Goal: Information Seeking & Learning: Learn about a topic

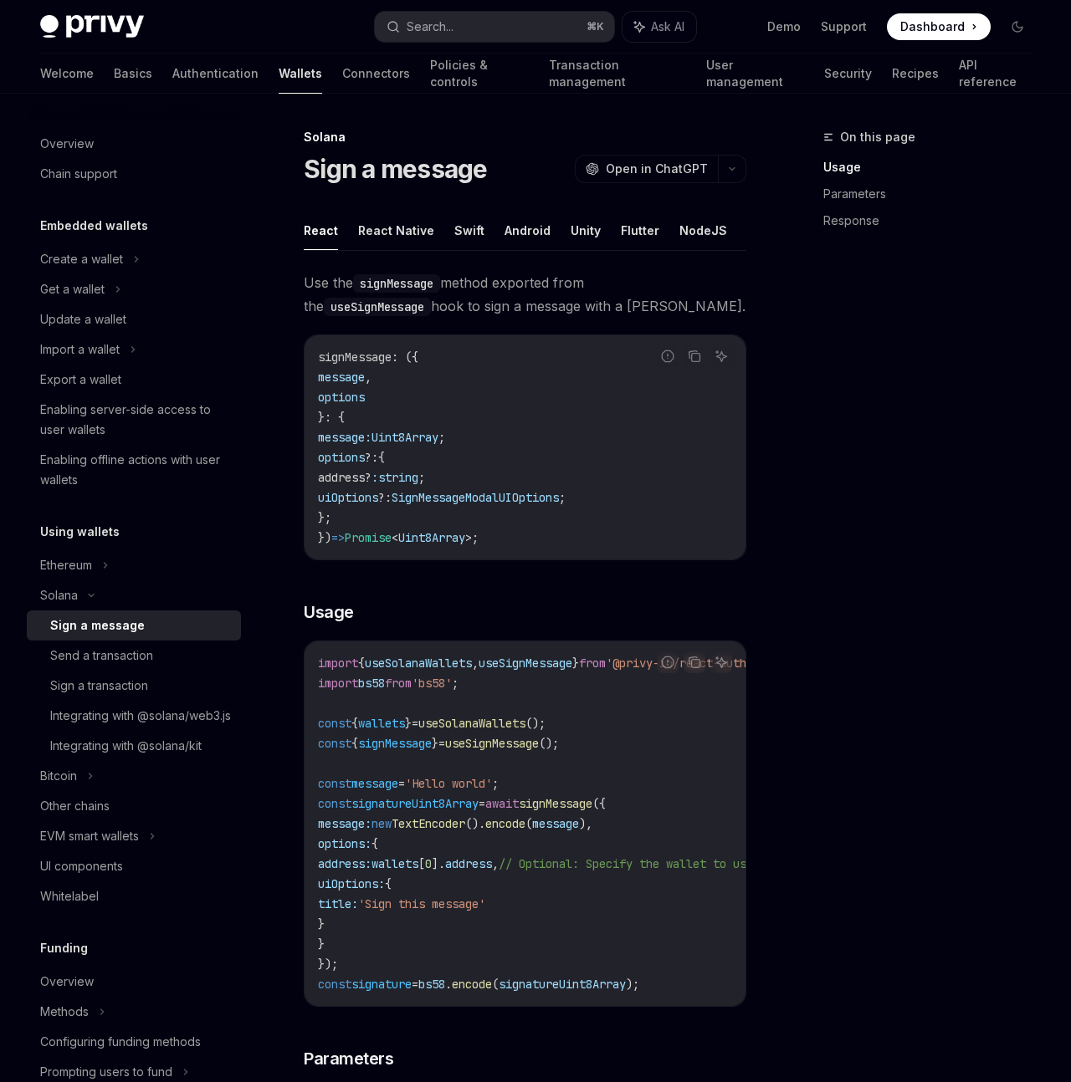
type textarea "*"
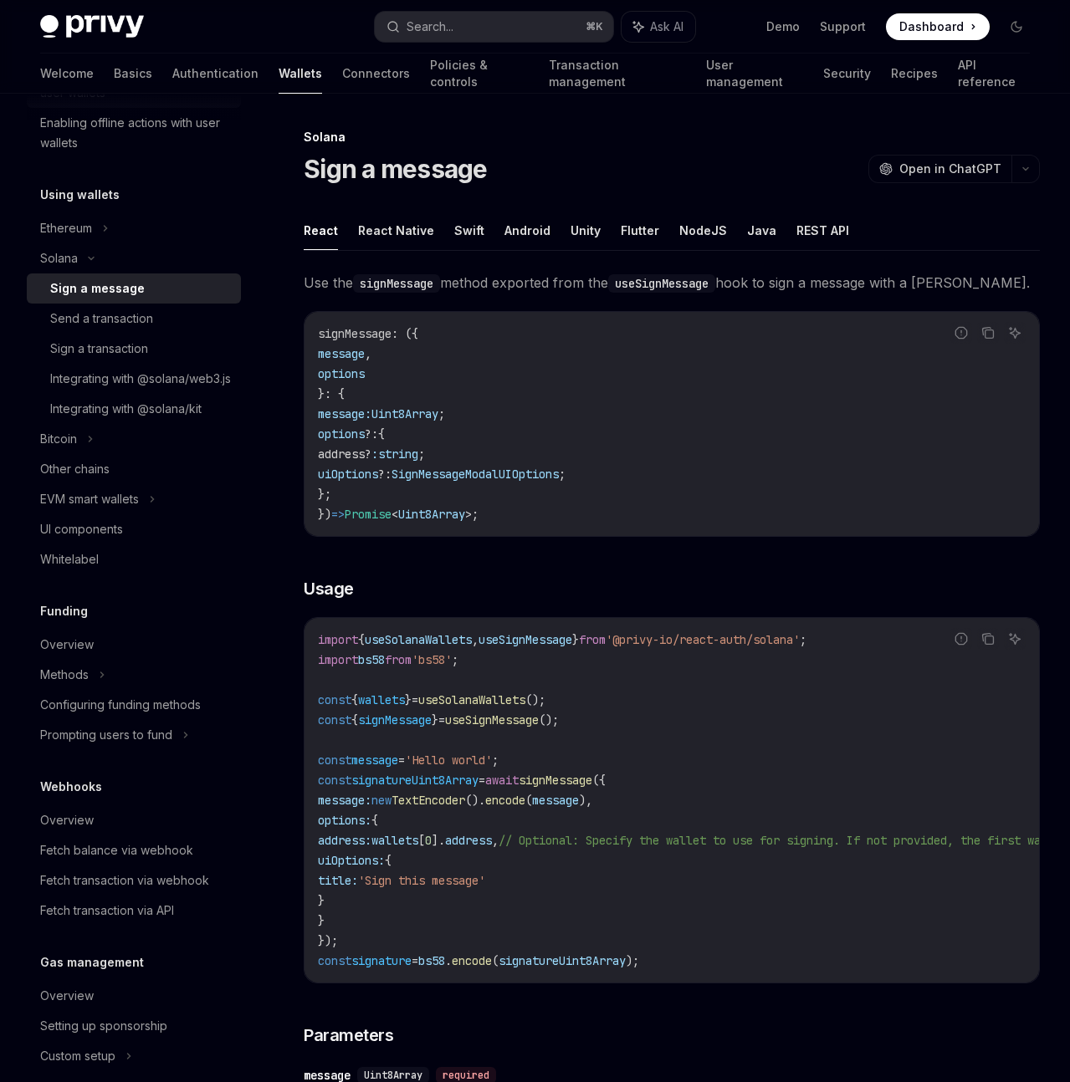
scroll to position [525, 0]
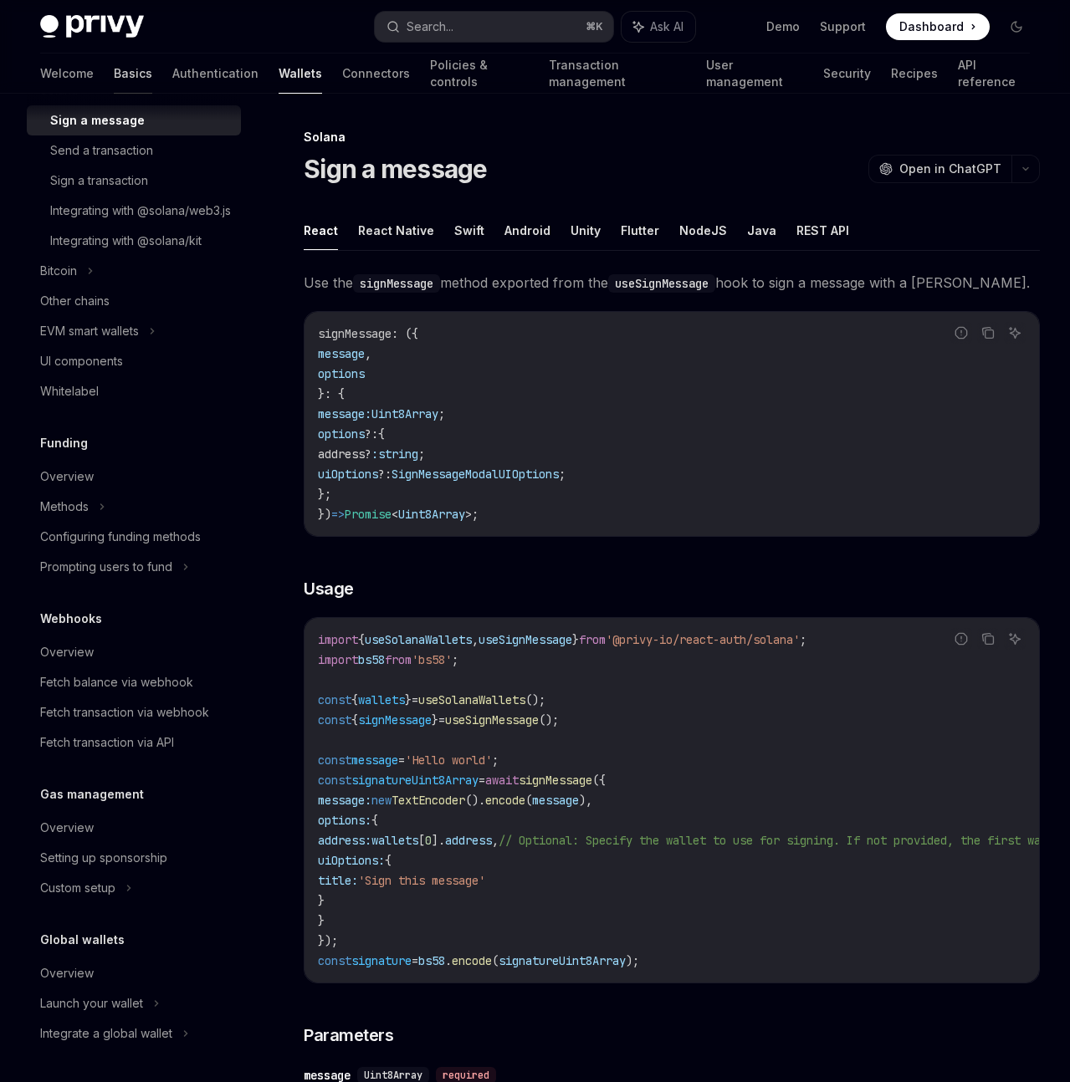
click at [114, 73] on link "Basics" at bounding box center [133, 74] width 38 height 40
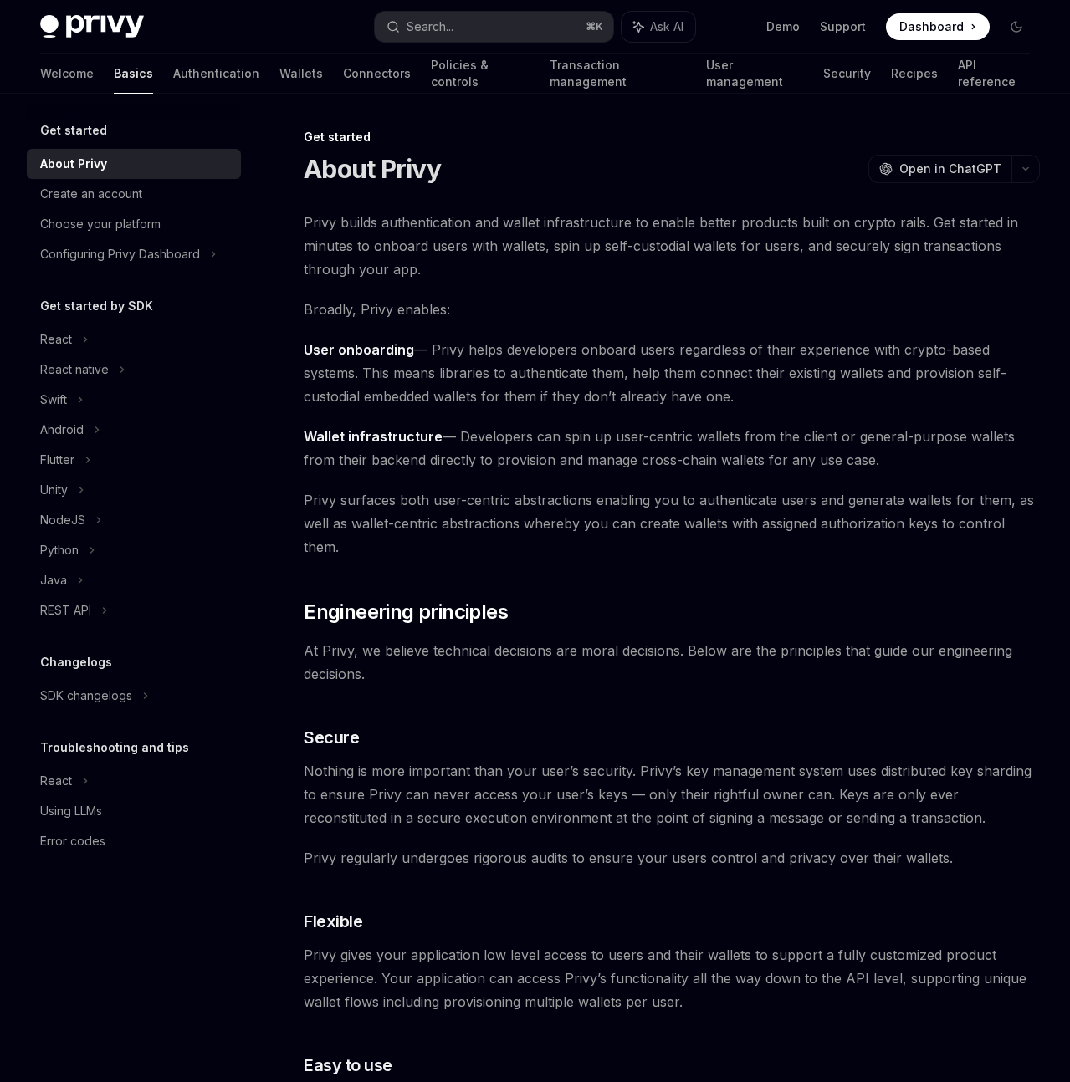
click at [75, 811] on div "Using LLMs" at bounding box center [71, 811] width 62 height 20
type textarea "*"
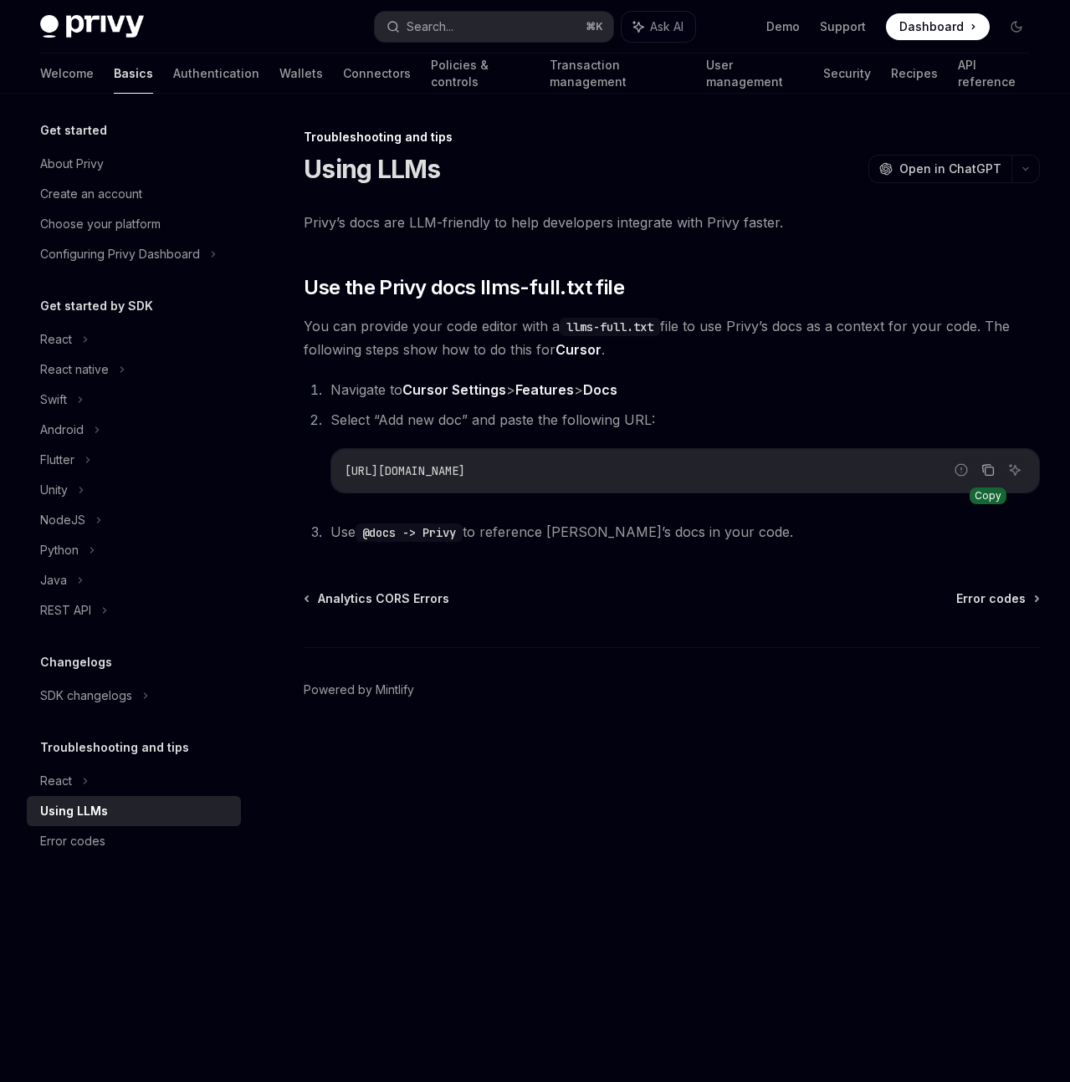
click at [987, 473] on icon "Copy the contents from the code block" at bounding box center [987, 469] width 13 height 13
click at [488, 33] on button "Search... ⌘ K" at bounding box center [494, 27] width 239 height 30
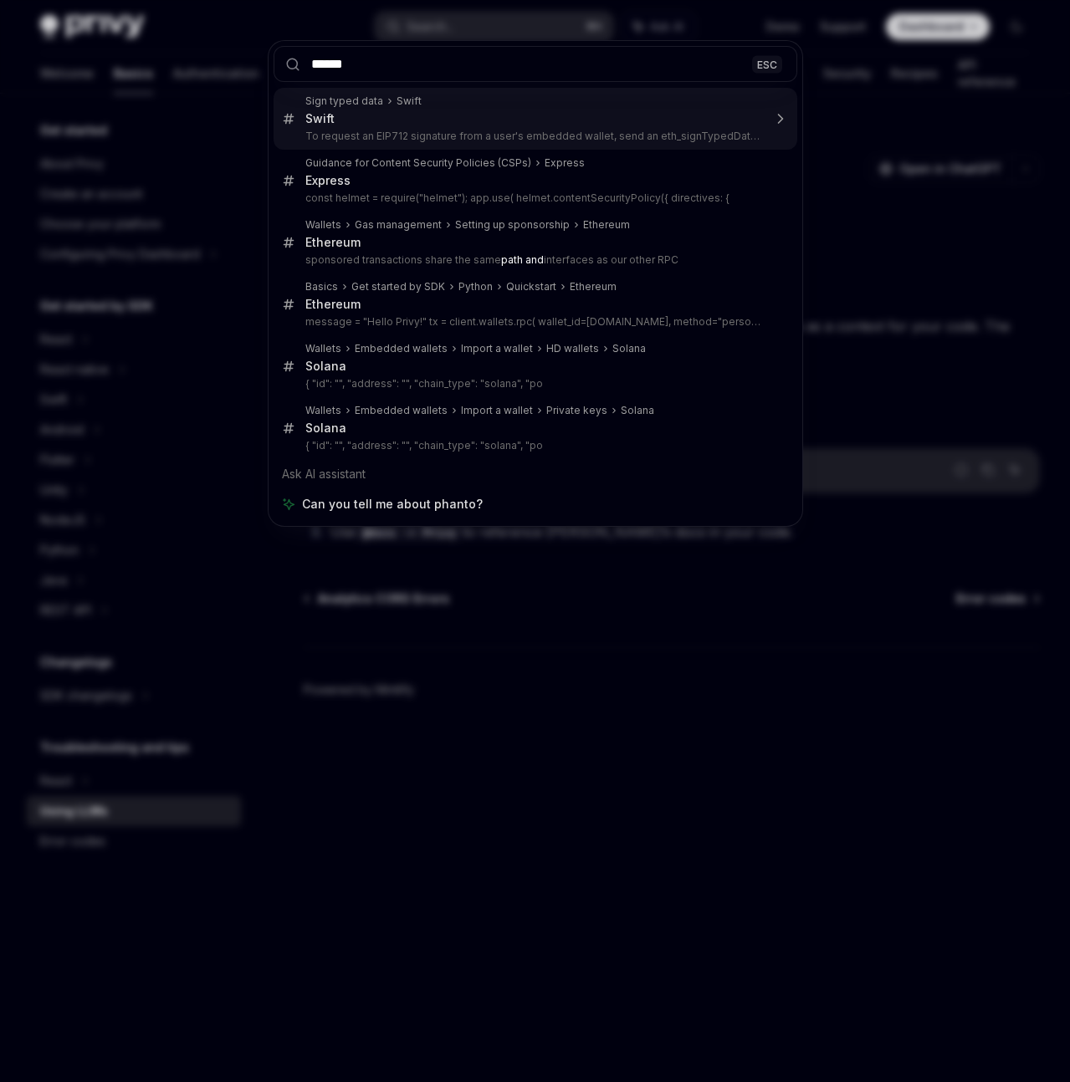
type input "*******"
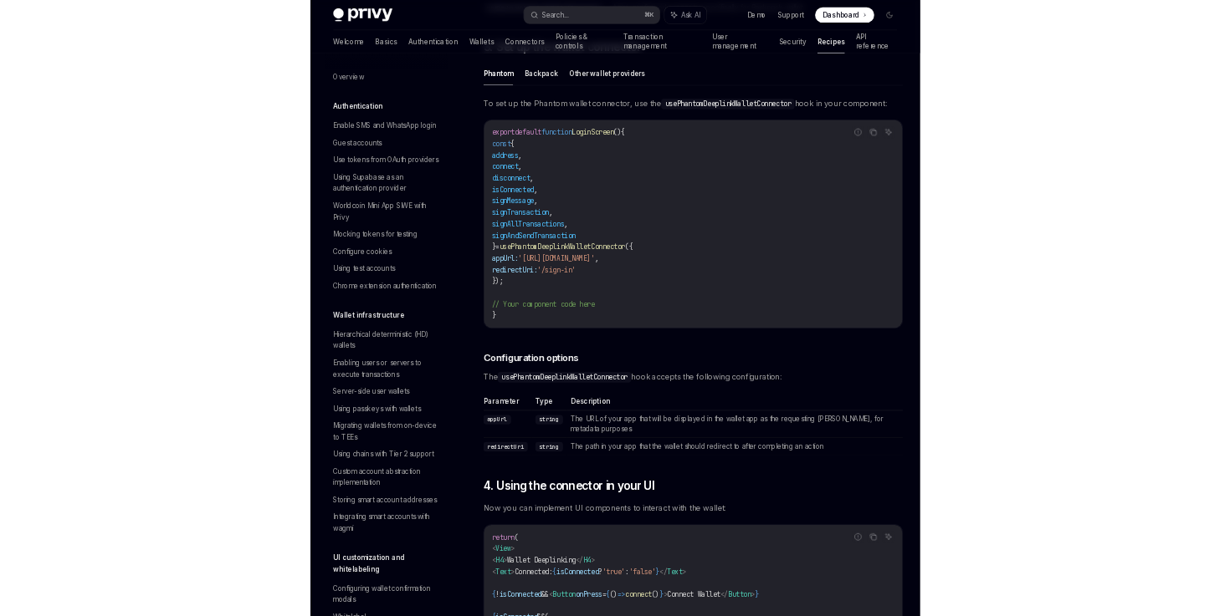
scroll to position [1585, 0]
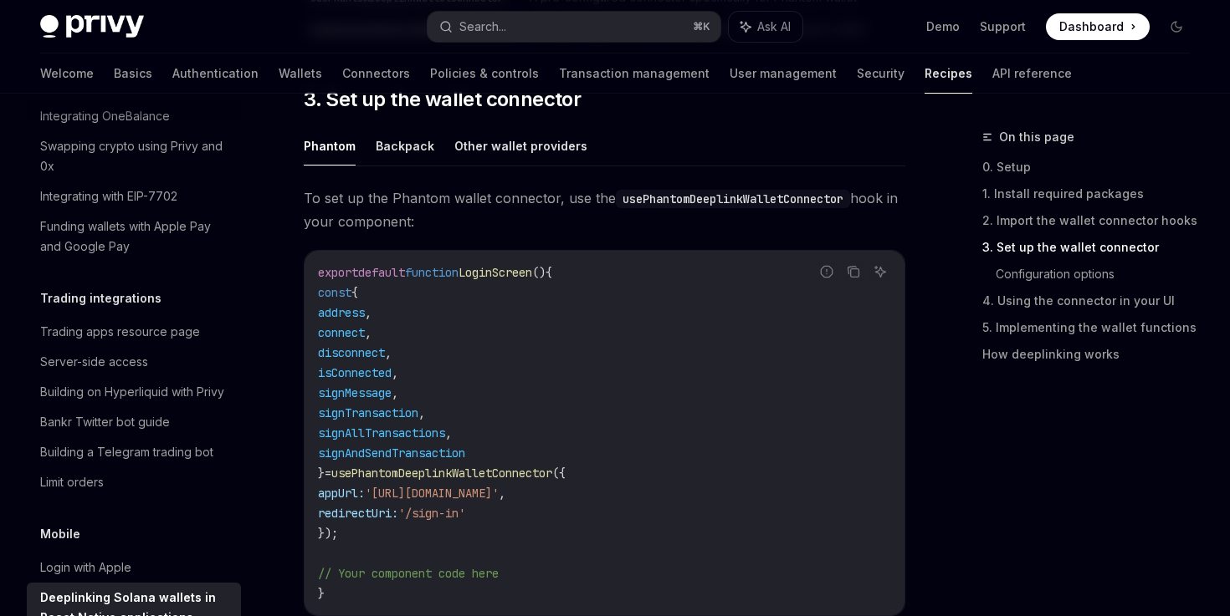
type textarea "*"
